Goal: Task Accomplishment & Management: Manage account settings

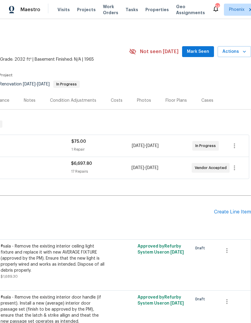
scroll to position [0, 89]
click at [244, 55] on span "Actions" at bounding box center [235, 52] width 24 height 8
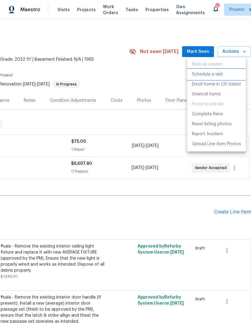
click at [220, 75] on p "Schedule a visit" at bounding box center [207, 74] width 31 height 6
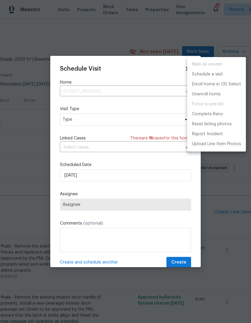
click at [124, 124] on div at bounding box center [125, 161] width 251 height 323
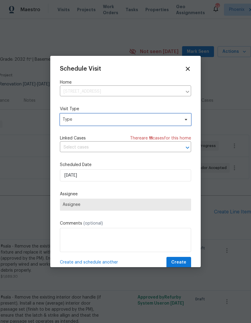
click at [153, 118] on span "Type" at bounding box center [121, 119] width 117 height 6
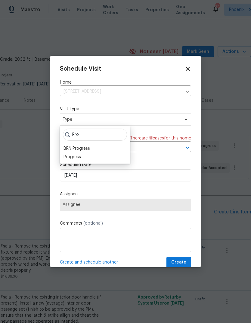
type input "Pro"
click at [80, 156] on div "Progress" at bounding box center [72, 157] width 17 height 6
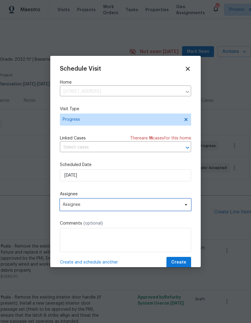
click at [121, 208] on span "Assignee" at bounding box center [125, 204] width 131 height 12
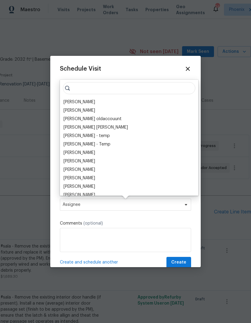
click at [85, 100] on div "[PERSON_NAME]" at bounding box center [80, 102] width 32 height 6
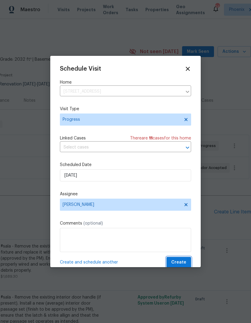
click at [183, 262] on span "Create" at bounding box center [179, 262] width 15 height 8
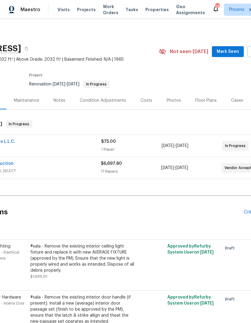
scroll to position [0, 60]
click at [59, 12] on span "Visits" at bounding box center [64, 10] width 12 height 6
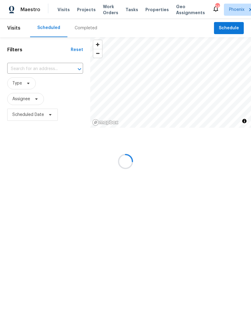
click at [53, 68] on div at bounding box center [125, 161] width 251 height 323
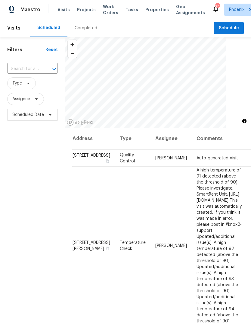
click at [39, 68] on input "text" at bounding box center [24, 68] width 34 height 9
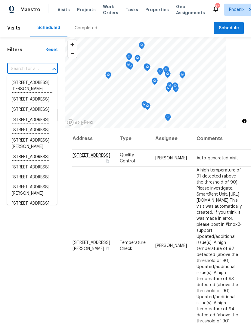
paste input "[STREET_ADDRESS][PERSON_NAME]"
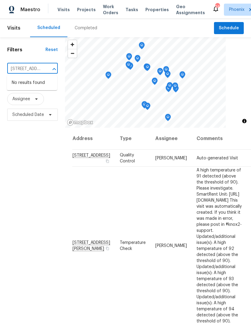
type input "[STREET_ADDRESS][PERSON_NAME]"
click at [33, 70] on input "text" at bounding box center [24, 68] width 34 height 9
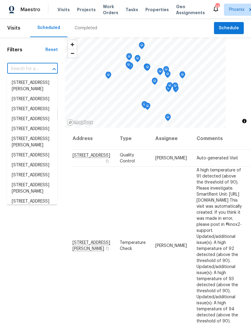
click at [33, 70] on input "text" at bounding box center [24, 68] width 34 height 9
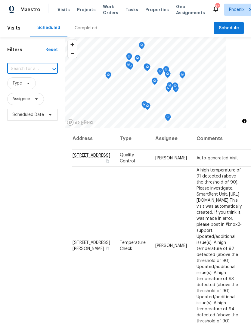
click at [36, 72] on input "text" at bounding box center [24, 68] width 34 height 9
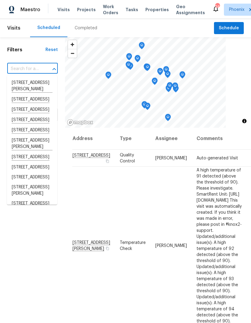
paste input "[STREET_ADDRESS][PERSON_NAME]"
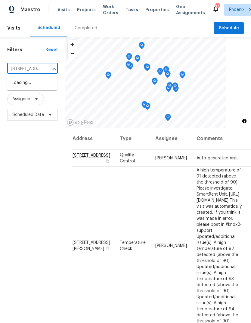
type input "[STREET_ADDRESS][PERSON_NAME]"
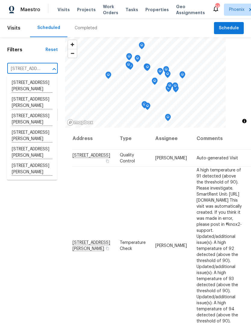
scroll to position [4, 0]
click at [40, 161] on li "[STREET_ADDRESS][PERSON_NAME]" at bounding box center [32, 152] width 50 height 17
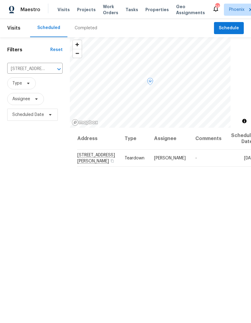
click at [0, 0] on icon at bounding box center [0, 0] width 0 height 0
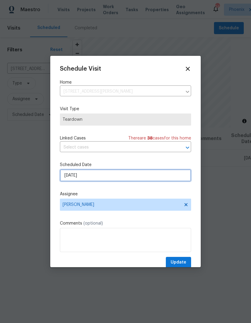
click at [91, 177] on input "[DATE]" at bounding box center [125, 175] width 131 height 12
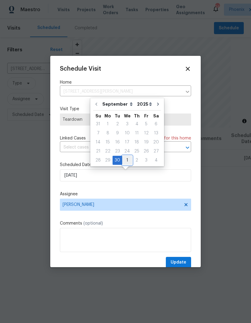
click at [128, 161] on div "1" at bounding box center [127, 160] width 10 height 8
type input "[DATE]"
select select "9"
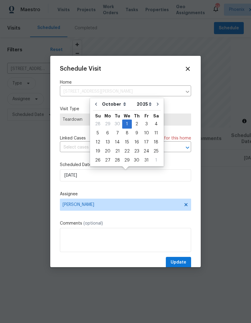
click at [164, 193] on label "Assignee" at bounding box center [125, 194] width 131 height 6
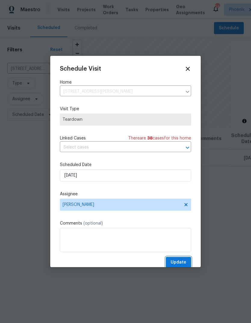
click at [186, 263] on span "Update" at bounding box center [179, 262] width 16 height 8
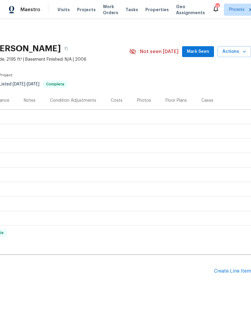
scroll to position [0, 89]
click at [241, 52] on span "Actions" at bounding box center [235, 52] width 24 height 8
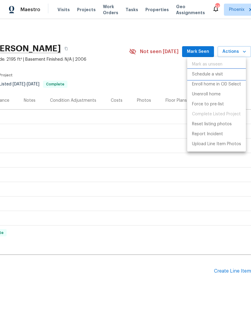
click at [213, 71] on li "Schedule a visit" at bounding box center [217, 74] width 59 height 10
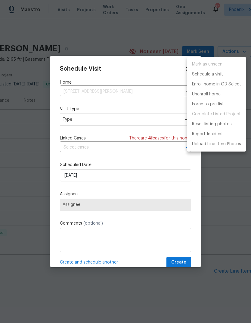
click at [138, 123] on div at bounding box center [125, 161] width 251 height 323
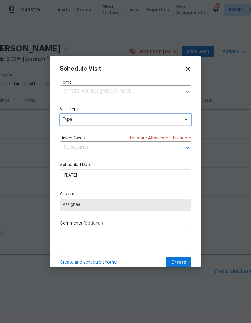
click at [152, 121] on span "Type" at bounding box center [121, 119] width 117 height 6
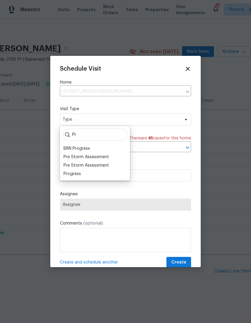
type input "Pr"
click at [79, 174] on div "Progress" at bounding box center [72, 174] width 17 height 6
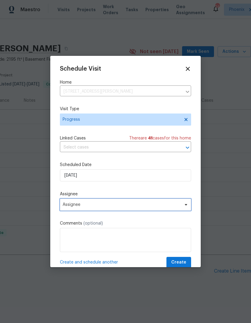
click at [109, 207] on span "Assignee" at bounding box center [122, 204] width 118 height 5
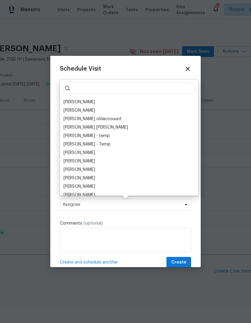
click at [88, 100] on div "[PERSON_NAME]" at bounding box center [80, 102] width 32 height 6
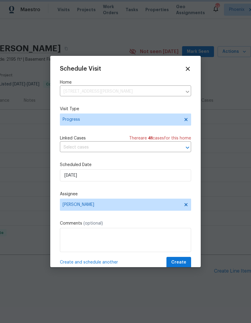
scroll to position [2, 0]
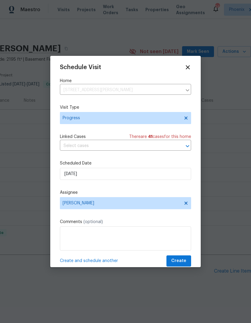
click at [140, 191] on label "Assignee" at bounding box center [125, 192] width 131 height 6
click at [130, 241] on textarea at bounding box center [125, 238] width 131 height 24
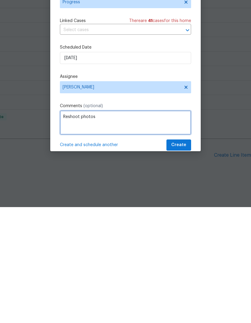
type textarea "Reshoot photos"
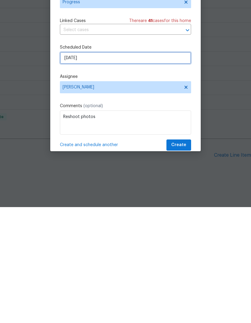
click at [126, 168] on input "[DATE]" at bounding box center [125, 174] width 131 height 12
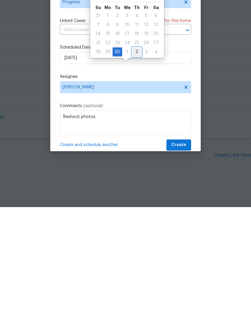
click at [132, 163] on div "2" at bounding box center [136, 167] width 9 height 8
type input "10/2/2025"
select select "9"
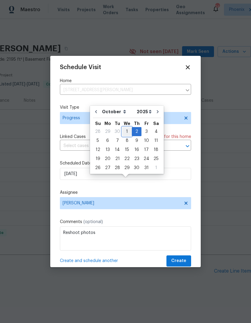
click at [128, 127] on div "1" at bounding box center [127, 131] width 10 height 8
type input "[DATE]"
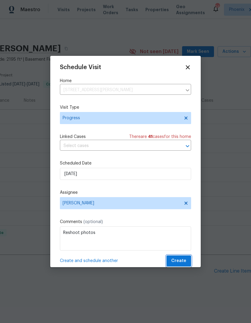
click at [185, 263] on span "Create" at bounding box center [179, 261] width 15 height 8
